Goal: Transaction & Acquisition: Book appointment/travel/reservation

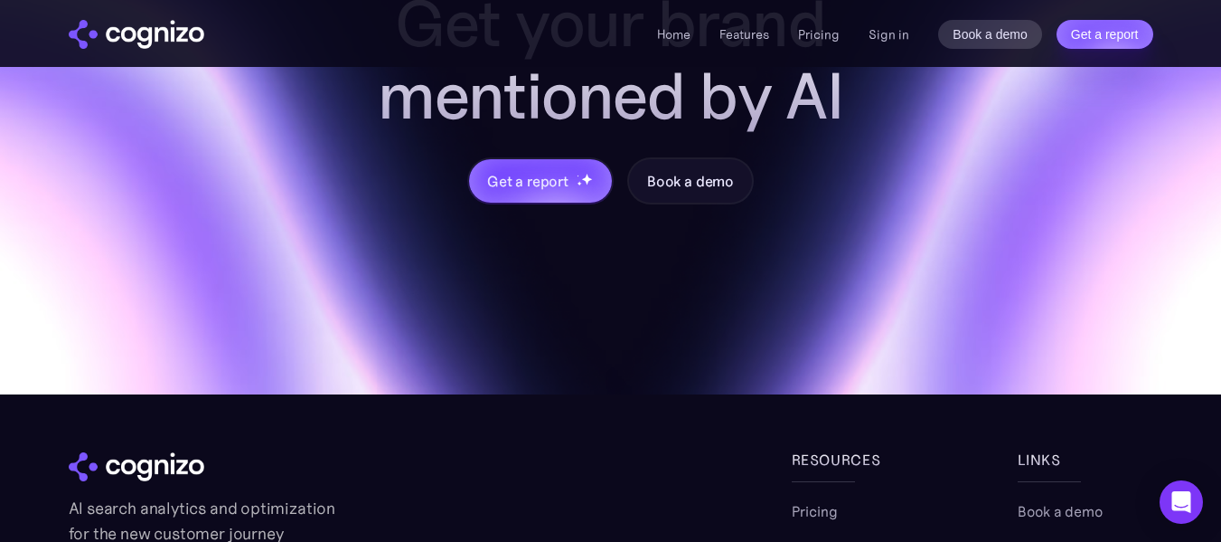
scroll to position [7424, 0]
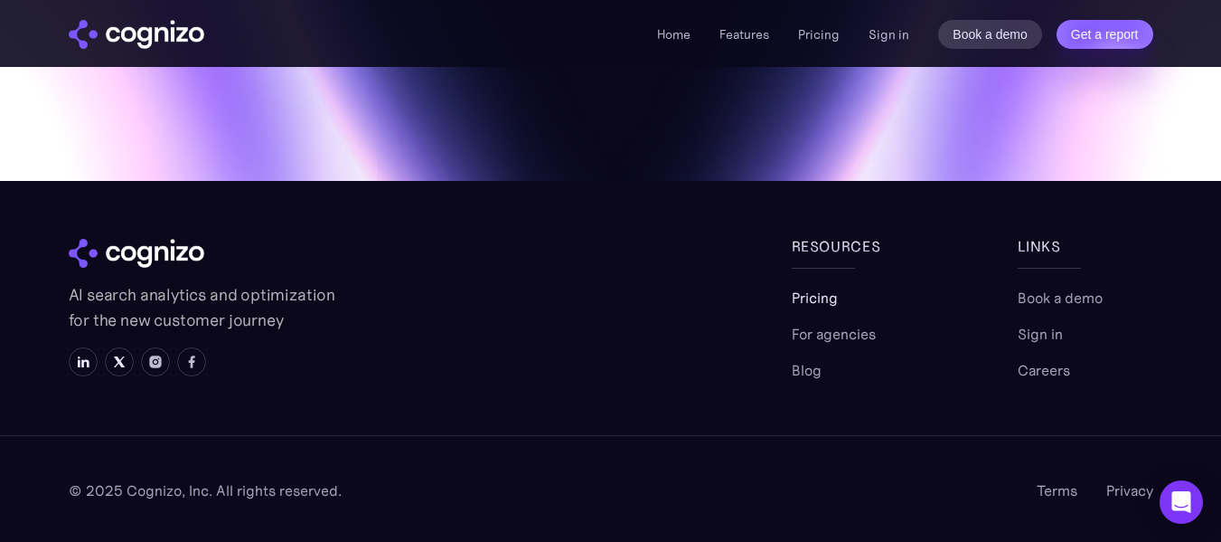
click at [819, 299] on link "Pricing" at bounding box center [815, 298] width 46 height 22
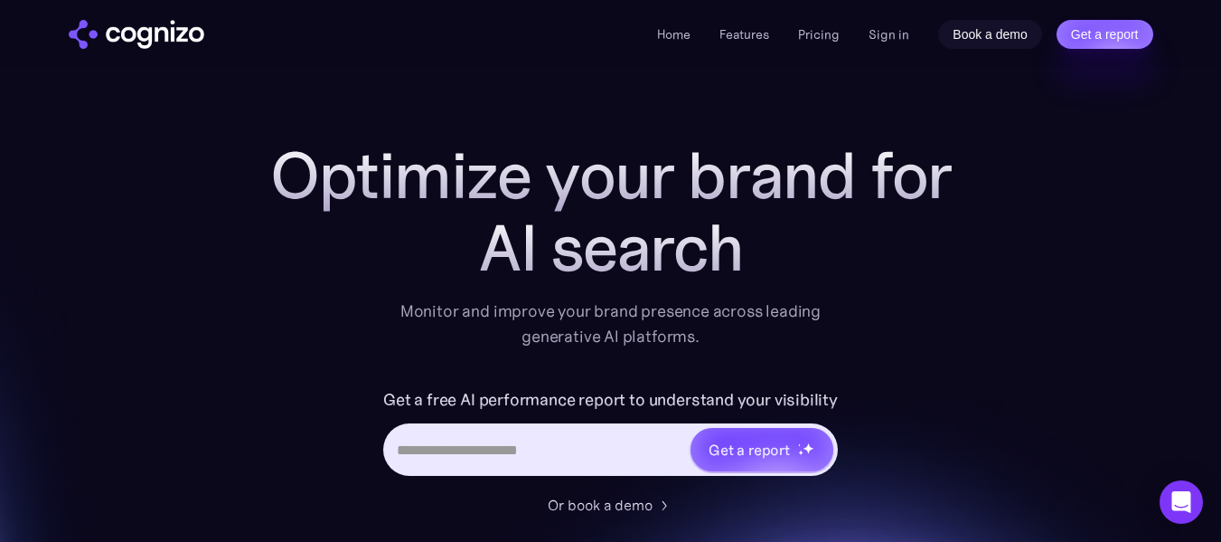
click at [983, 35] on link "Book a demo" at bounding box center [990, 34] width 104 height 29
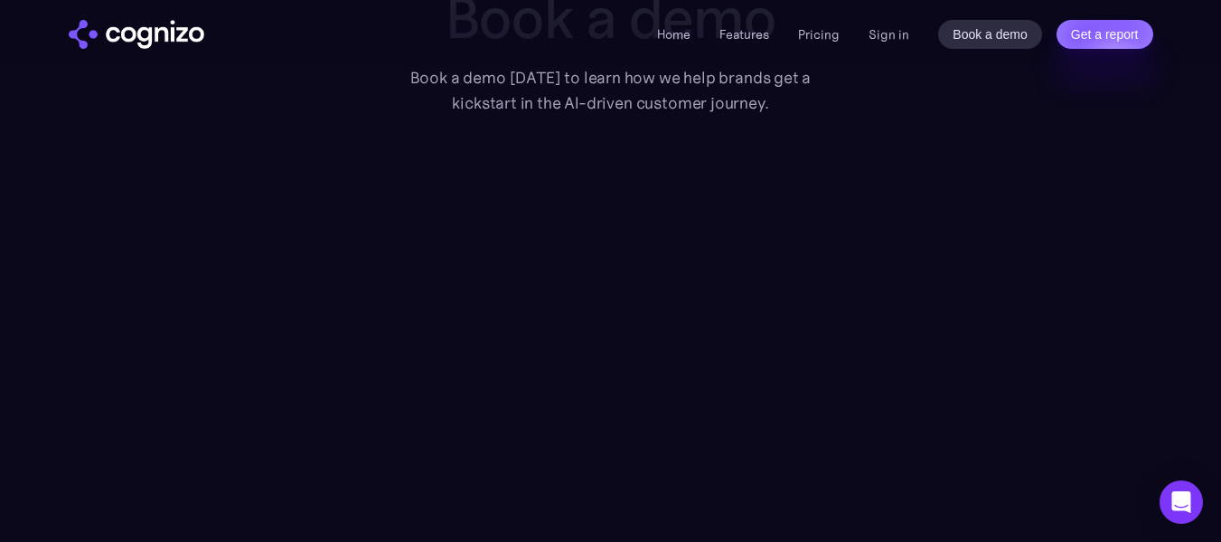
scroll to position [153, 0]
